Goal: Task Accomplishment & Management: Manage account settings

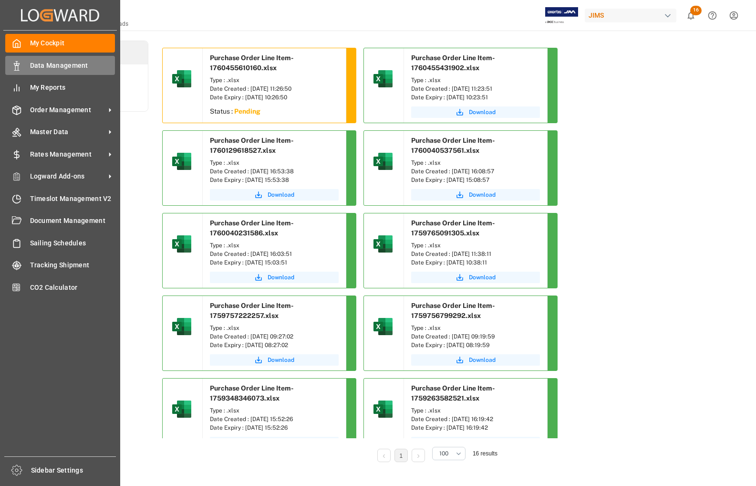
click at [47, 68] on span "Data Management" at bounding box center [72, 66] width 85 height 10
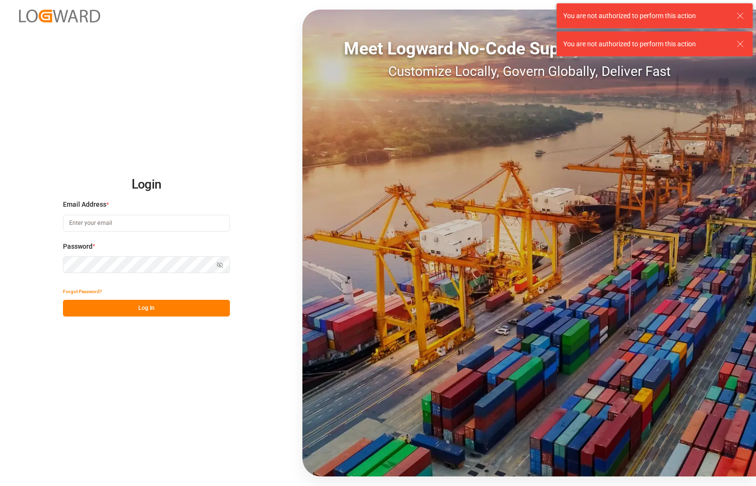
type input "[PERSON_NAME][EMAIL_ADDRESS][PERSON_NAME][DOMAIN_NAME]"
click at [147, 308] on button "Log In" at bounding box center [146, 308] width 167 height 17
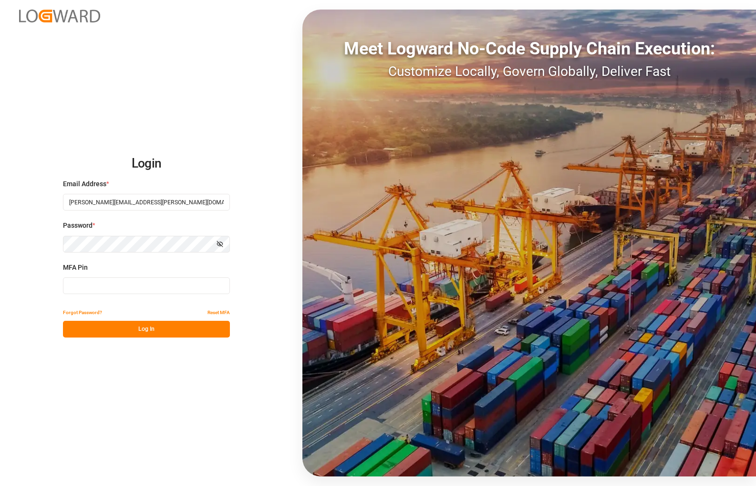
click at [117, 280] on input at bounding box center [146, 285] width 167 height 17
click at [54, 235] on div "Login Email Address * [PERSON_NAME][EMAIL_ADDRESS][PERSON_NAME][DOMAIN_NAME] Pa…" at bounding box center [378, 243] width 756 height 486
click at [43, 312] on div "Login Email Address * [PERSON_NAME][EMAIL_ADDRESS][PERSON_NAME][DOMAIN_NAME] Pa…" at bounding box center [378, 243] width 756 height 486
click at [76, 289] on input at bounding box center [146, 285] width 167 height 17
type input "704120"
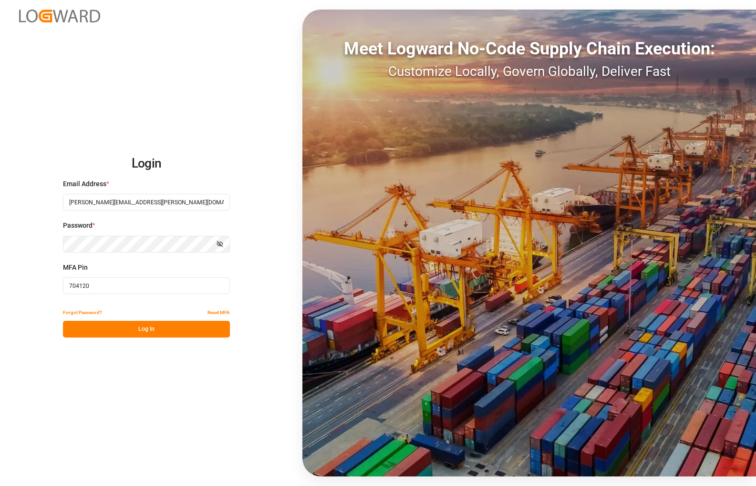
click at [162, 332] on button "Log In" at bounding box center [146, 329] width 167 height 17
